Goal: Task Accomplishment & Management: Complete application form

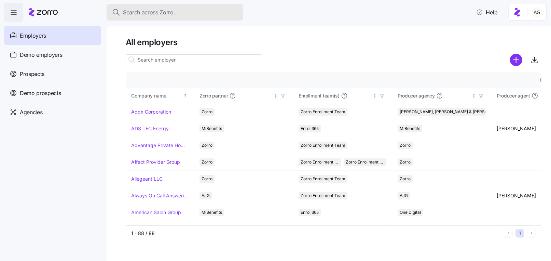
click at [156, 13] on span "Search across Zorro..." at bounding box center [150, 12] width 55 height 9
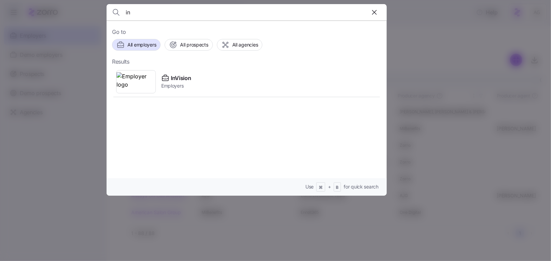
type input "i"
click at [63, 124] on div at bounding box center [275, 130] width 551 height 261
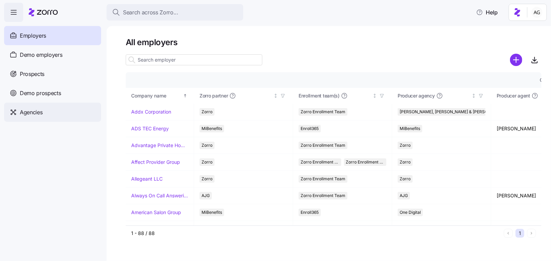
click at [41, 112] on span "Agencies" at bounding box center [31, 112] width 23 height 9
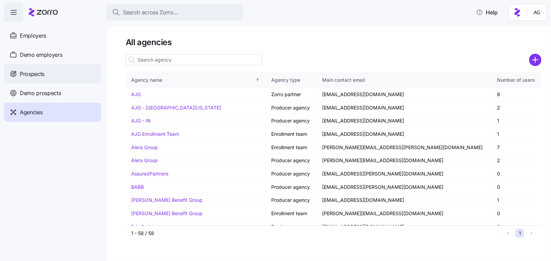
click at [40, 74] on span "Prospects" at bounding box center [32, 74] width 25 height 9
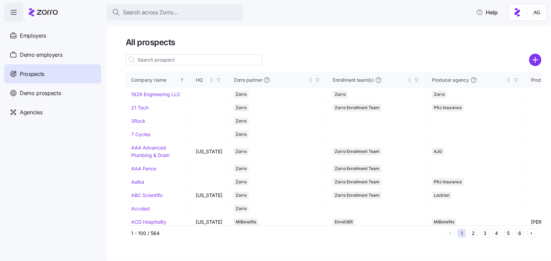
click at [160, 58] on input at bounding box center [194, 59] width 137 height 11
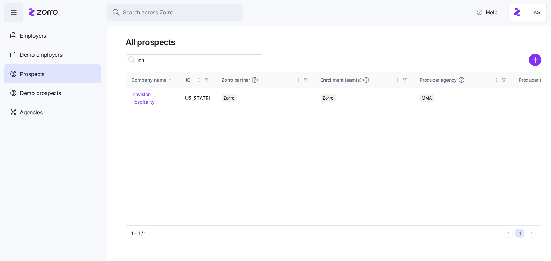
drag, startPoint x: 159, startPoint y: 65, endPoint x: 158, endPoint y: 56, distance: 8.9
click at [159, 65] on input "inn" at bounding box center [194, 59] width 137 height 11
click at [158, 61] on input "inn" at bounding box center [194, 59] width 137 height 11
type input "inn"
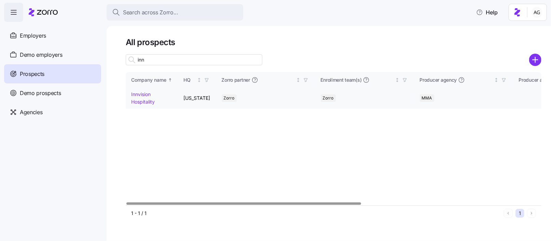
click at [146, 98] on td "Innvision Hospitality" at bounding box center [152, 98] width 53 height 20
drag, startPoint x: 139, startPoint y: 99, endPoint x: 161, endPoint y: 110, distance: 24.7
click at [139, 99] on link "Innvision Hospitality" at bounding box center [143, 97] width 24 height 13
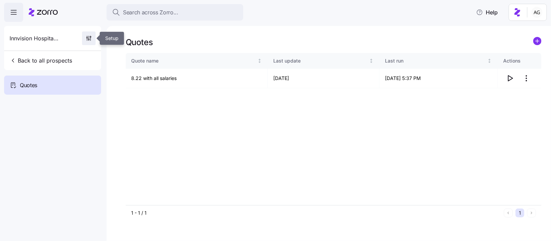
click at [89, 39] on icon "button" at bounding box center [88, 38] width 7 height 7
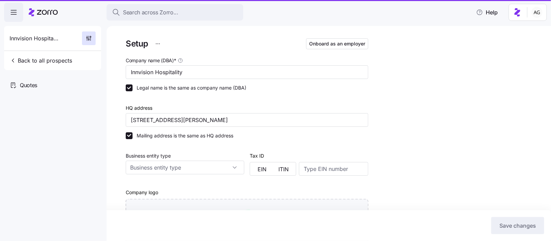
type input "Zorro"
type input "MMA"
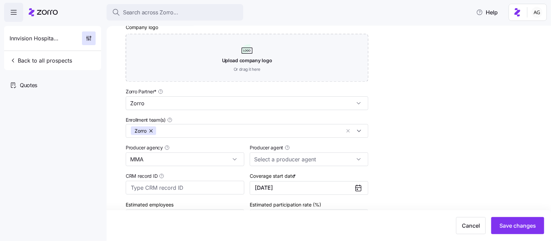
scroll to position [165, 0]
click at [150, 131] on button "button" at bounding box center [152, 130] width 10 height 9
click at [316, 131] on input "Enrollment team(s)" at bounding box center [236, 130] width 210 height 9
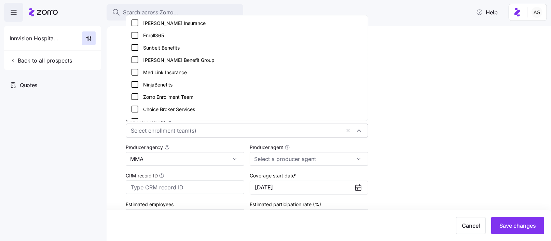
click at [250, 99] on div "Zorro Enrollment Team" at bounding box center [247, 97] width 232 height 8
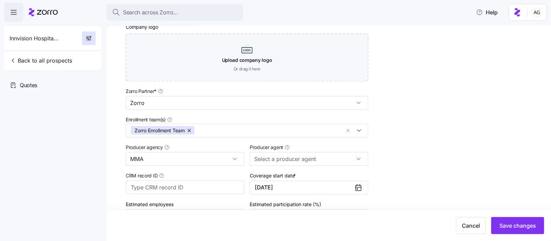
click at [430, 112] on div "Setup Onboard as an employer Company name (DBA) * Innvision Hospitality Legal n…" at bounding box center [334, 64] width 416 height 384
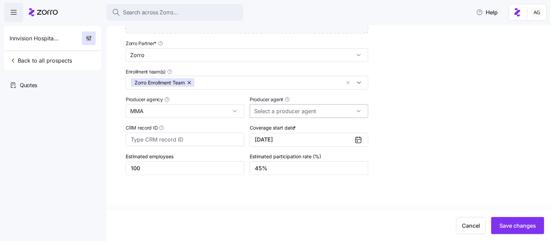
scroll to position [215, 0]
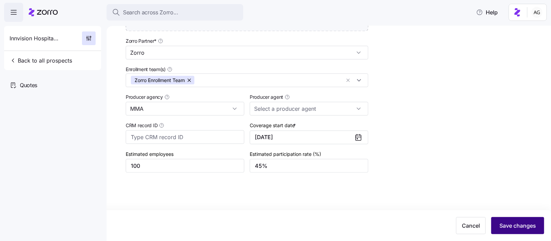
click at [517, 225] on span "Save changes" at bounding box center [517, 225] width 37 height 8
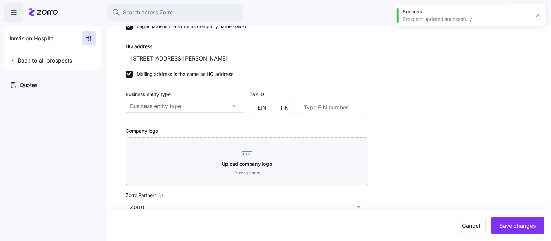
scroll to position [0, 0]
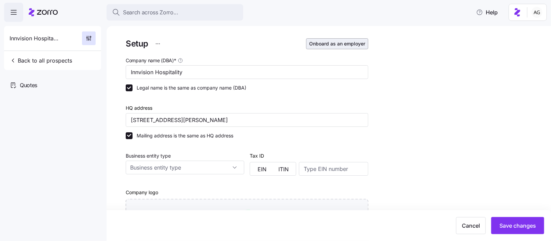
click at [323, 44] on span "Onboard as an employer" at bounding box center [337, 43] width 56 height 7
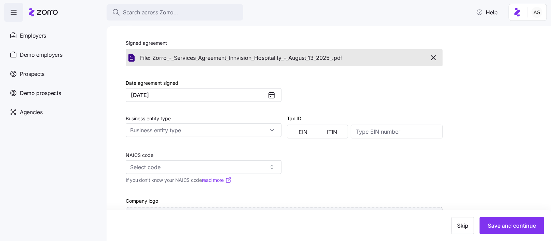
scroll to position [279, 0]
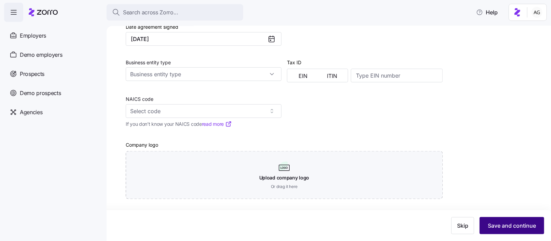
click at [519, 221] on button "Save and continue" at bounding box center [511, 225] width 65 height 17
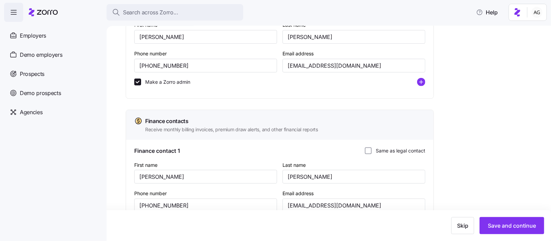
scroll to position [315, 0]
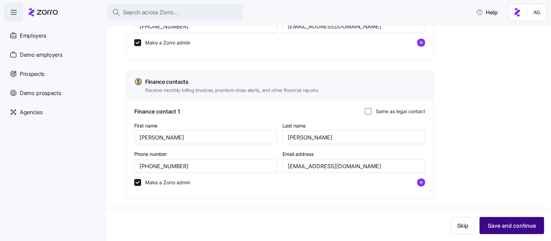
click at [507, 227] on span "Save and continue" at bounding box center [512, 225] width 48 height 8
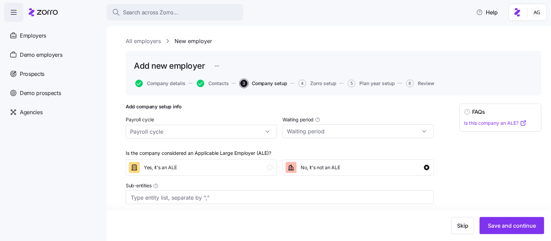
scroll to position [5, 0]
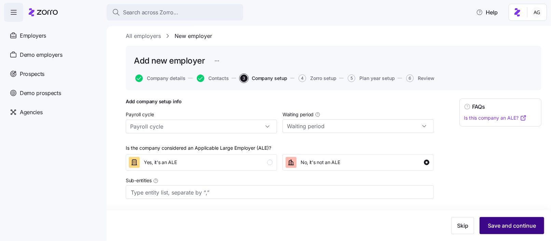
click at [494, 220] on button "Save and continue" at bounding box center [511, 225] width 65 height 17
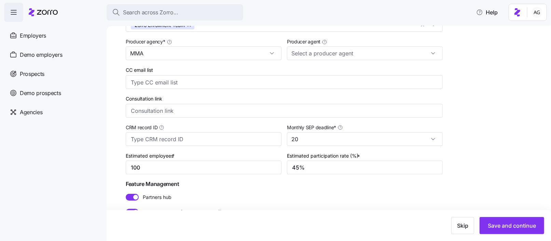
scroll to position [153, 0]
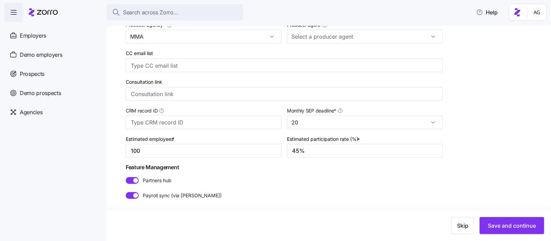
click at [130, 180] on span at bounding box center [130, 180] width 8 height 7
click at [126, 177] on input "Partners hub" at bounding box center [126, 177] width 0 height 0
click at [131, 193] on span at bounding box center [130, 195] width 8 height 7
click at [126, 192] on input "Payroll sync (via [PERSON_NAME])" at bounding box center [126, 192] width 0 height 0
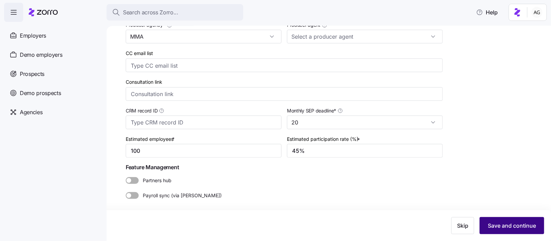
click at [501, 225] on span "Save and continue" at bounding box center [512, 225] width 48 height 8
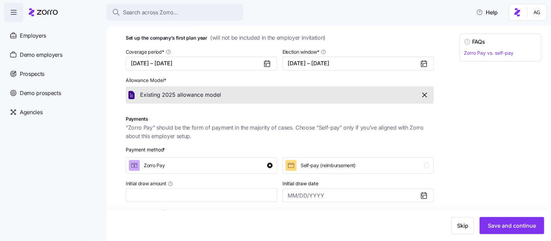
scroll to position [71, 0]
click at [519, 224] on span "Save and continue" at bounding box center [512, 225] width 48 height 8
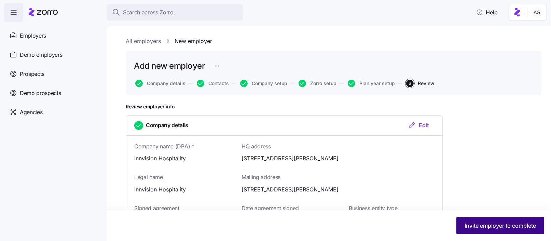
click at [487, 223] on span "Invite employer to complete" at bounding box center [499, 225] width 71 height 8
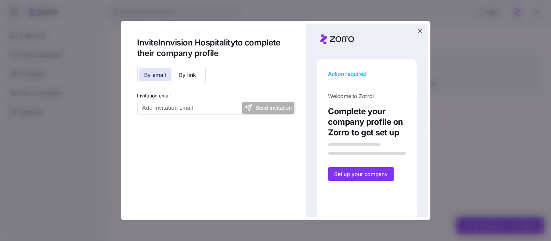
click at [419, 31] on icon "button" at bounding box center [420, 31] width 4 height 4
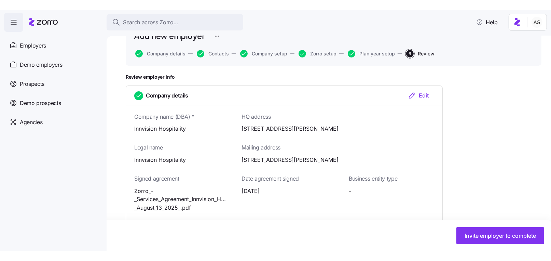
scroll to position [40, 0]
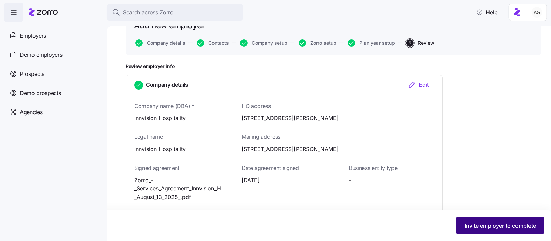
click at [471, 227] on span "Invite employer to complete" at bounding box center [499, 225] width 71 height 8
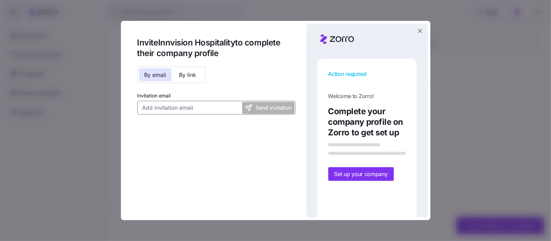
click at [215, 107] on input "Invitation email" at bounding box center [216, 108] width 158 height 14
paste input "[EMAIL_ADDRESS][DOMAIN_NAME]"
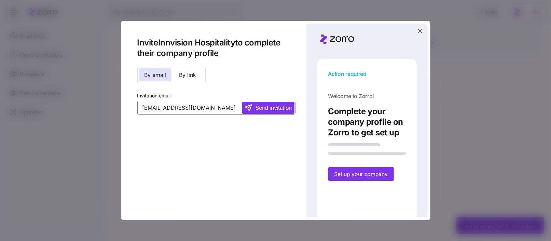
type input "[EMAIL_ADDRESS][DOMAIN_NAME]"
click at [267, 108] on span "Send invitation" at bounding box center [273, 107] width 36 height 9
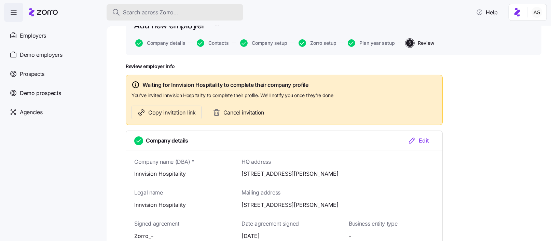
click at [139, 12] on span "Search across Zorro..." at bounding box center [150, 12] width 55 height 9
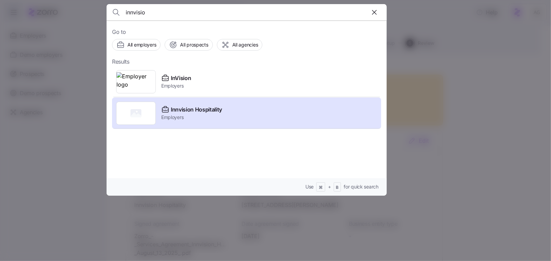
type input "innvisio"
click at [500, 59] on div at bounding box center [275, 130] width 551 height 261
